Goal: Information Seeking & Learning: Find specific fact

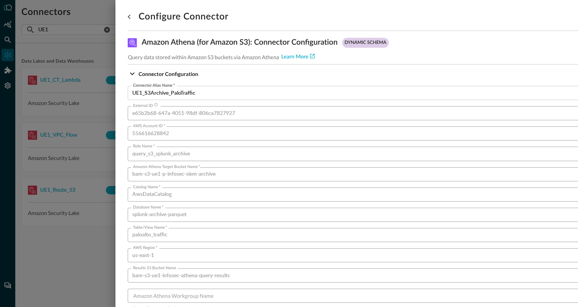
scroll to position [410, 0]
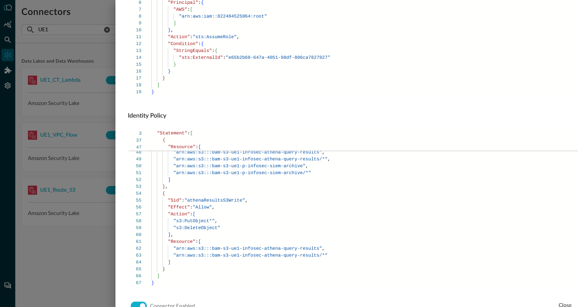
click at [76, 246] on div at bounding box center [289, 153] width 578 height 307
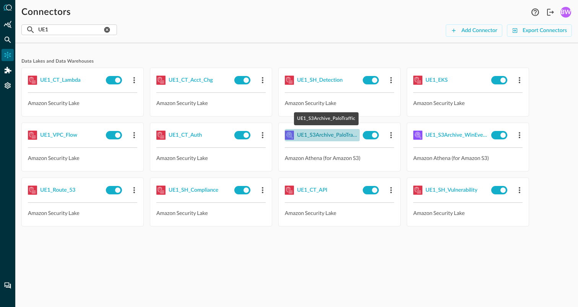
click at [324, 135] on div "UE1_S3Archive_PaloTraffic" at bounding box center [328, 136] width 63 height 10
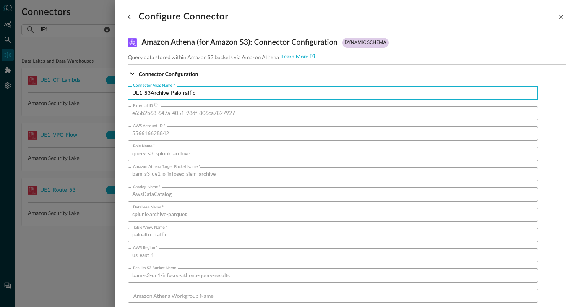
click at [206, 94] on input "UE1_S3Archive_PaloTraffic" at bounding box center [335, 93] width 406 height 14
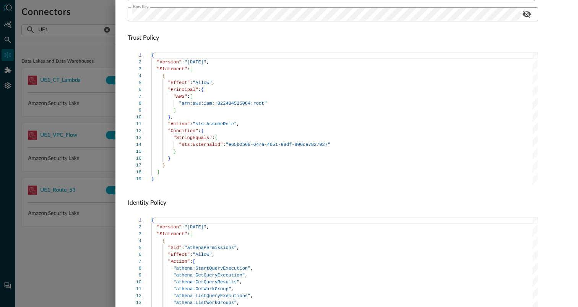
scroll to position [481, 0]
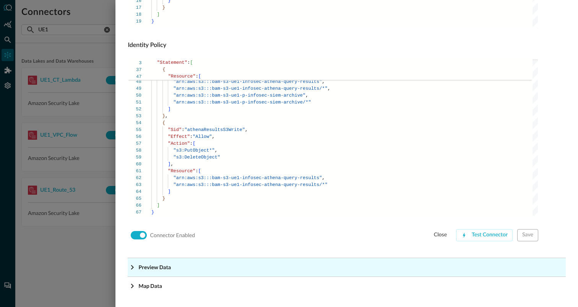
click at [132, 269] on icon "Expand More" at bounding box center [132, 267] width 3 height 5
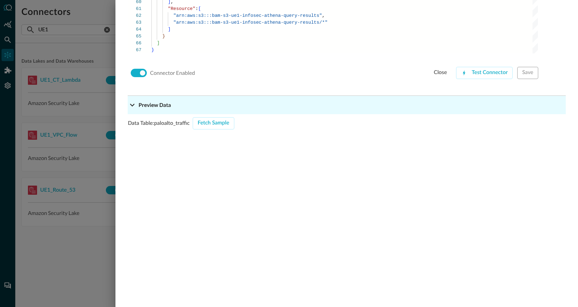
scroll to position [681, 0]
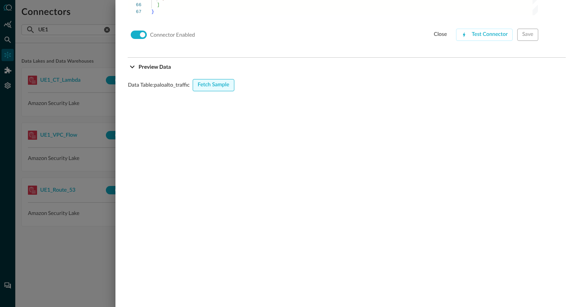
click at [217, 83] on button "Fetch Sample" at bounding box center [214, 85] width 42 height 12
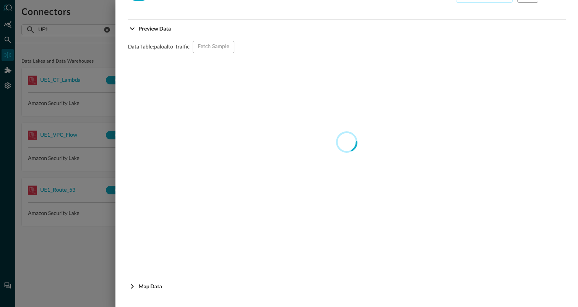
scroll to position [720, 0]
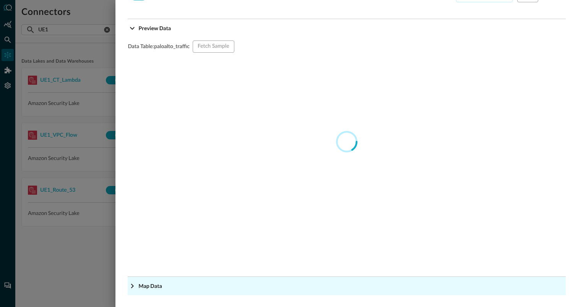
click at [132, 285] on icon "Expand More" at bounding box center [132, 286] width 3 height 5
click at [131, 286] on icon "Expand More" at bounding box center [132, 286] width 9 height 9
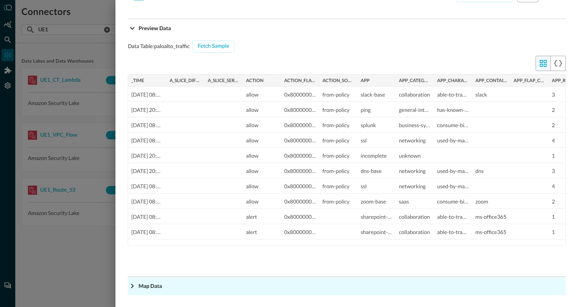
click at [130, 285] on icon "Expand More" at bounding box center [132, 286] width 9 height 9
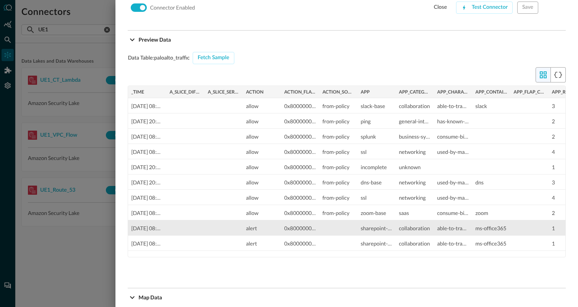
scroll to position [708, 0]
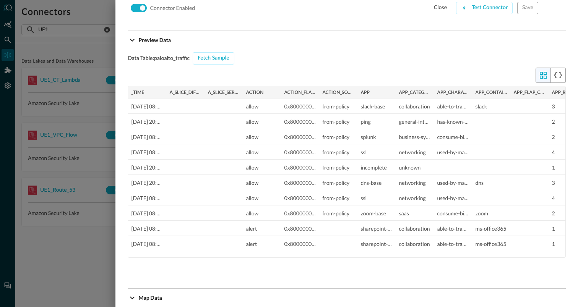
click at [99, 53] on div at bounding box center [289, 153] width 578 height 307
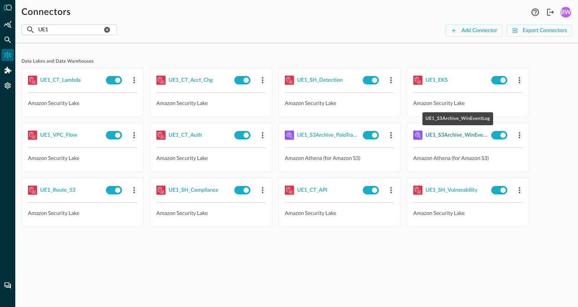
click at [443, 137] on div "UE1_S3Archive_WinEventLog" at bounding box center [456, 136] width 63 height 10
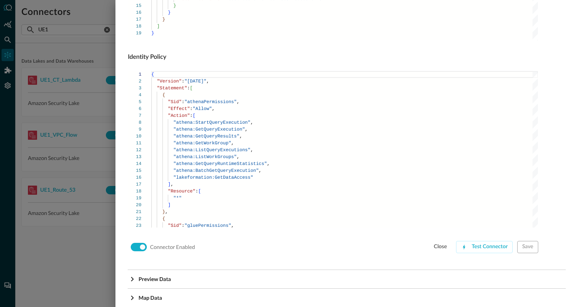
scroll to position [481, 0]
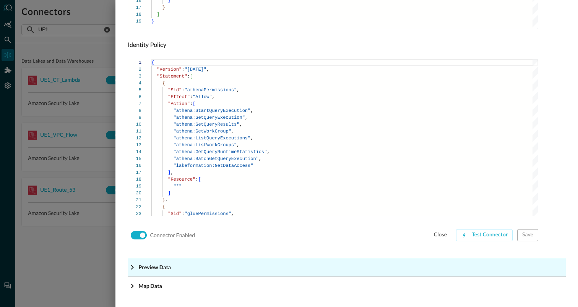
click at [133, 266] on icon "Expand More" at bounding box center [132, 267] width 9 height 9
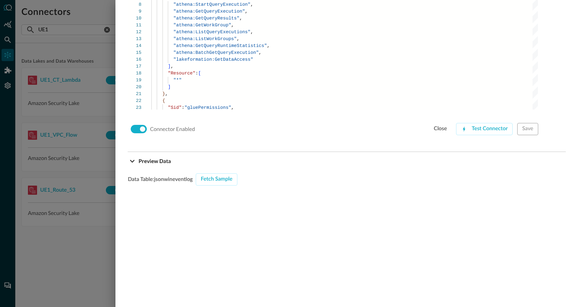
scroll to position [592, 0]
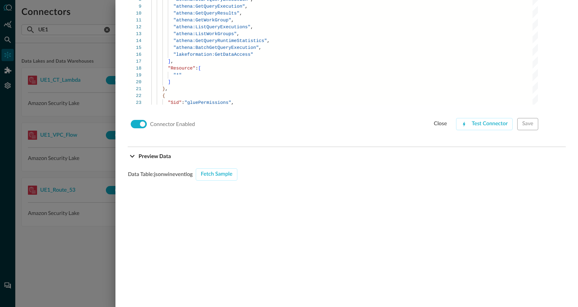
click at [217, 168] on div "Data Table: jsonwineventlog Fetch Sample" at bounding box center [347, 285] width 438 height 239
click at [216, 172] on button "Fetch Sample" at bounding box center [217, 175] width 42 height 12
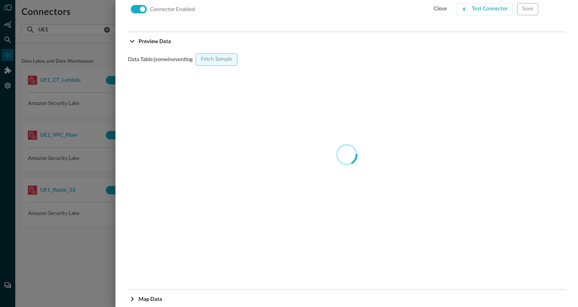
scroll to position [720, 0]
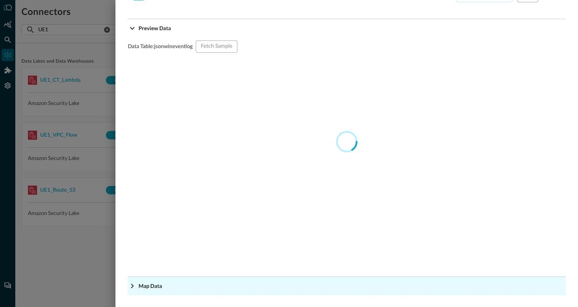
click at [133, 286] on icon "Expand More" at bounding box center [132, 286] width 3 height 5
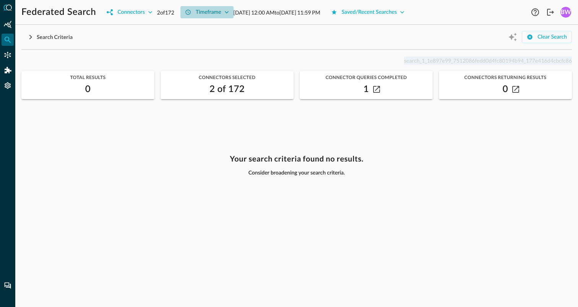
click at [226, 13] on icon "button" at bounding box center [227, 12] width 8 height 8
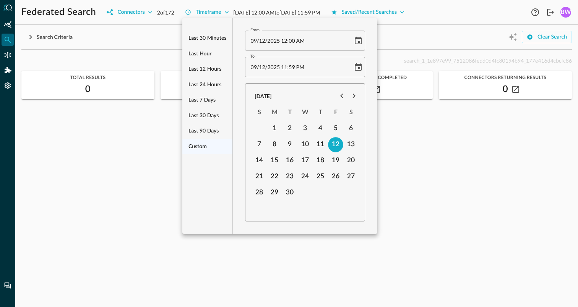
click at [254, 42] on span "09" at bounding box center [253, 40] width 6 height 6
type input "[DATE] 12:00 AM"
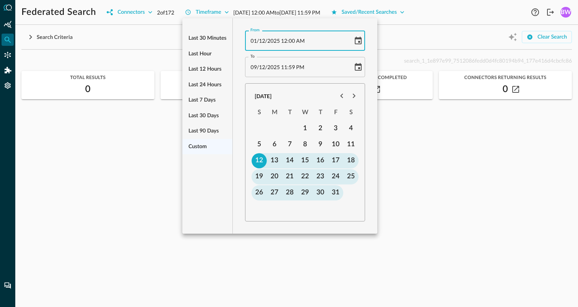
click at [263, 41] on span "12" at bounding box center [262, 40] width 6 height 6
type input "[DATE] 12:00 AM"
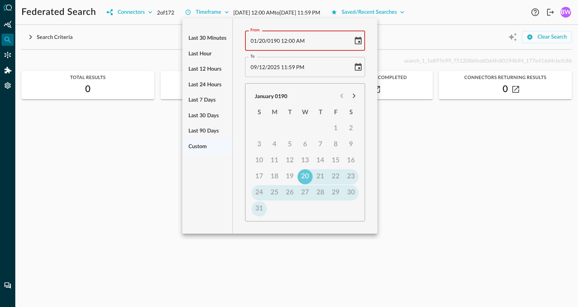
type input "[DATE] 12:00 AM"
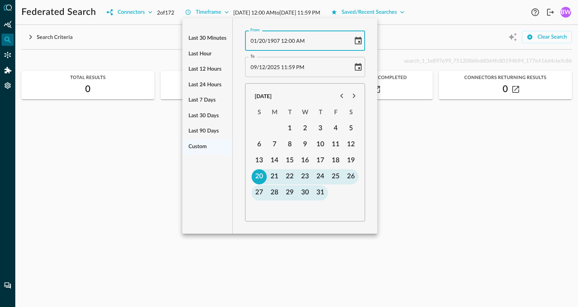
click at [300, 43] on span "AM" at bounding box center [300, 40] width 9 height 6
type input "[DATE] 12:00 PM"
click at [254, 68] on span "09" at bounding box center [253, 67] width 6 height 6
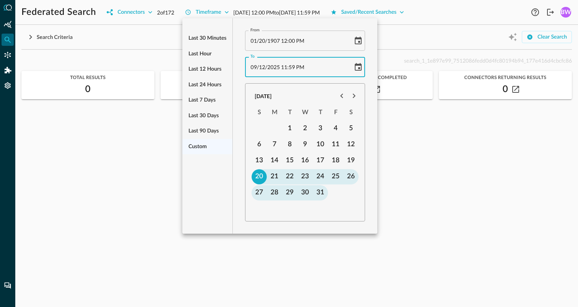
type input "[DATE] 11:59 PM"
click at [262, 67] on span "20" at bounding box center [262, 67] width 6 height 6
type input "[DATE] 11:59 PM"
type input "01/DD/1970 11:59 PM"
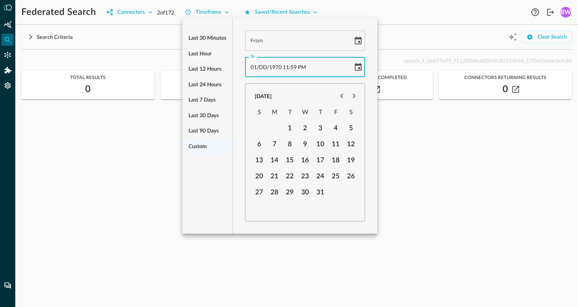
type input "[DATE] 12:00 PM"
type input "[DATE] 11:59 PM"
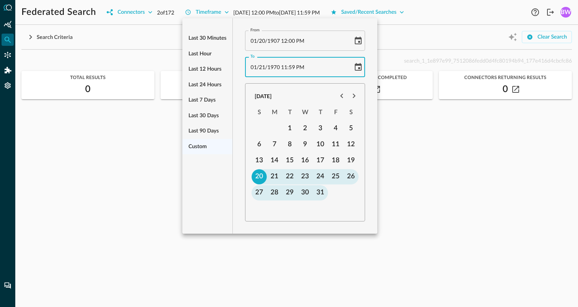
click at [286, 68] on span "11" at bounding box center [284, 67] width 6 height 6
click at [278, 41] on span "1907" at bounding box center [273, 40] width 13 height 6
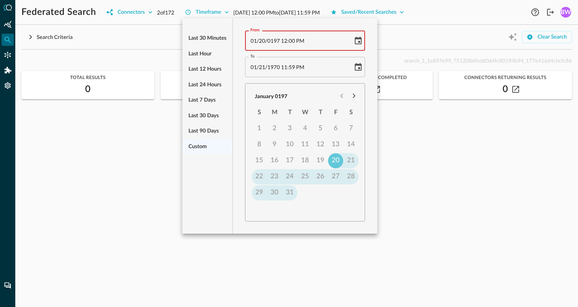
type input "01/20/1970 12:00 PM"
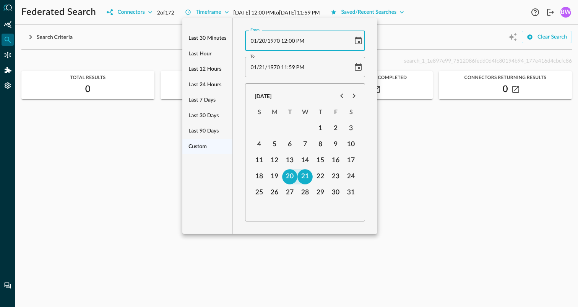
click at [284, 67] on span "11" at bounding box center [284, 67] width 6 height 6
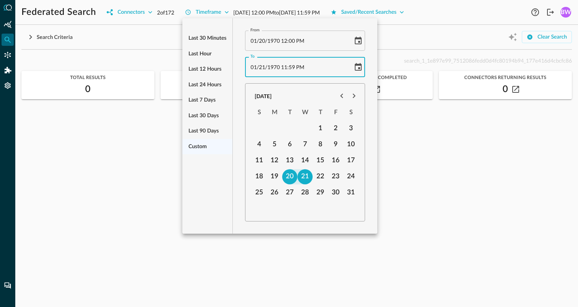
click at [301, 68] on span "PM" at bounding box center [300, 67] width 8 height 6
type input "01/21/1970 11:59 AM"
click at [427, 155] on div at bounding box center [289, 153] width 578 height 307
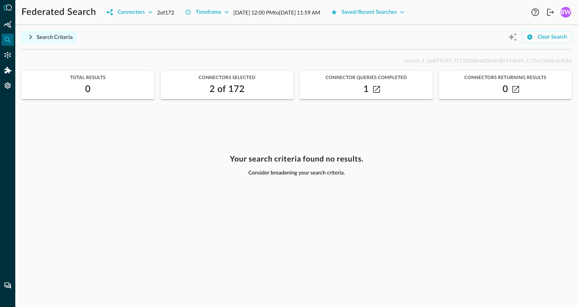
click at [29, 36] on icon "button" at bounding box center [30, 36] width 9 height 9
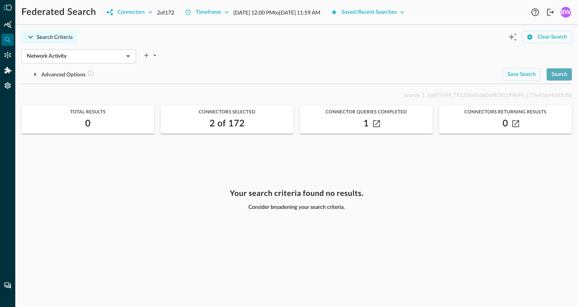
click at [565, 78] on div "Search" at bounding box center [559, 75] width 16 height 10
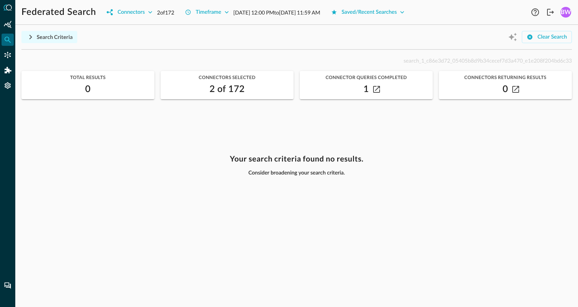
click at [447, 60] on span "search_1_c86e3d72_05405b8d9b34cecef7d3a470_e1e208f204bd6c33" at bounding box center [488, 60] width 168 height 6
copy span "search_1_c86e3d72_05405b8d9b34cecef7d3a470_e1e208f204bd6c33"
click at [351, 54] on div "Search Criteria Clear Search Network Activity ​ Advanced Options Save Search Se…" at bounding box center [296, 169] width 550 height 276
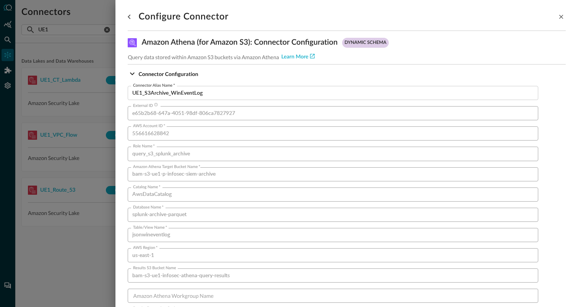
scroll to position [720, 0]
